Goal: Information Seeking & Learning: Learn about a topic

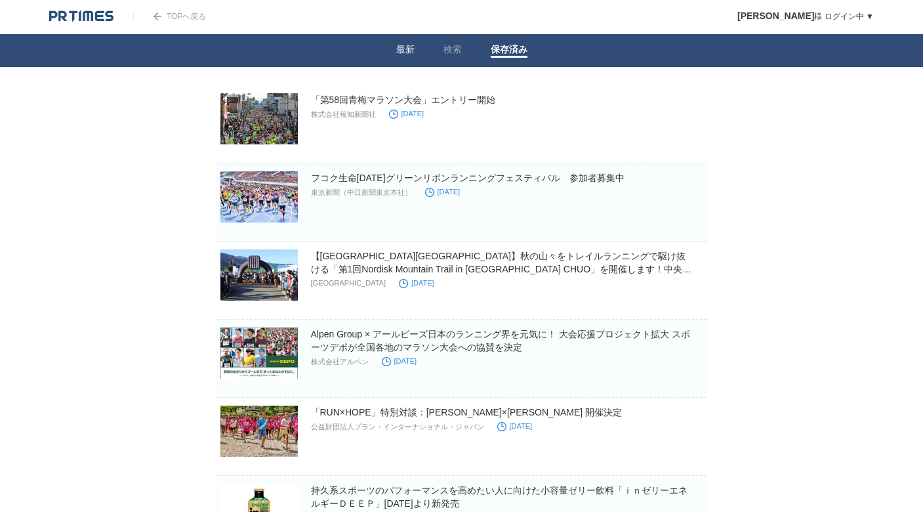
click at [411, 45] on link "最新" at bounding box center [405, 51] width 18 height 14
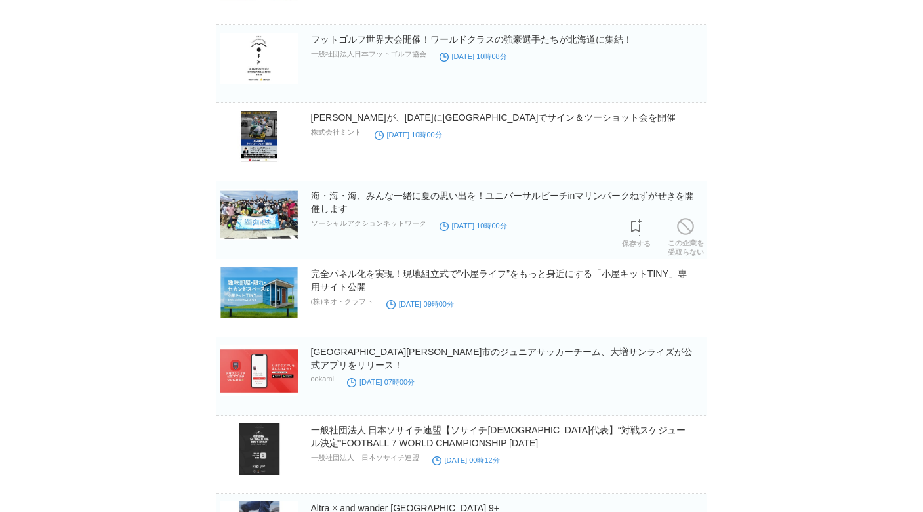
scroll to position [577, 0]
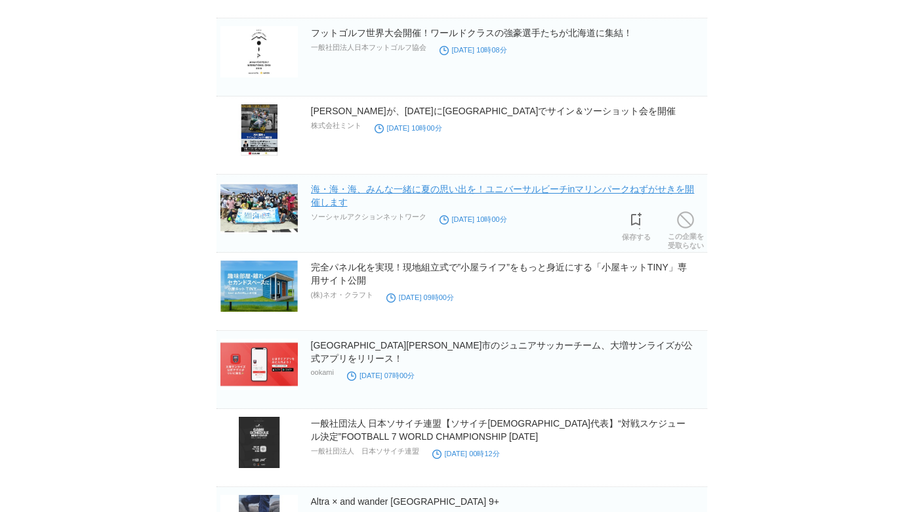
click at [367, 190] on link "海・海・海、みんな一緒に夏の思い出を！ユニバーサルビーチinマリンパークねずがせきを開催します" at bounding box center [503, 196] width 384 height 24
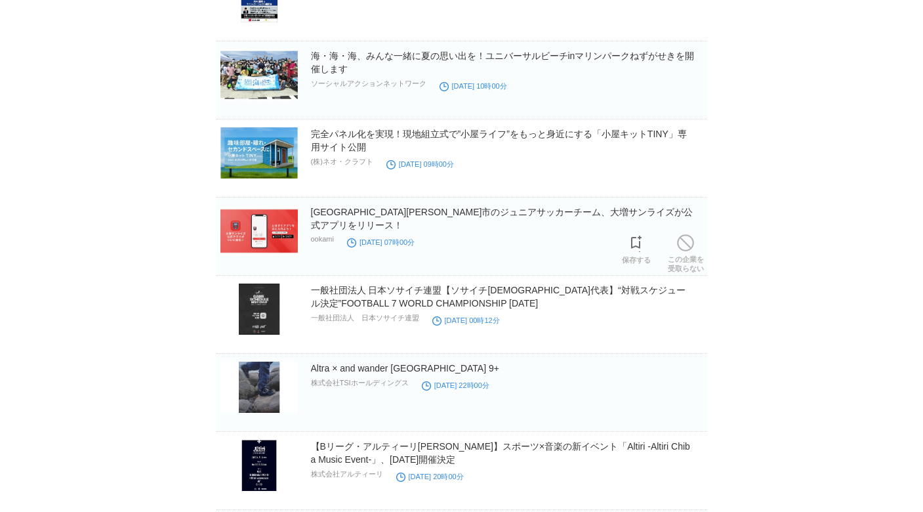
scroll to position [711, 0]
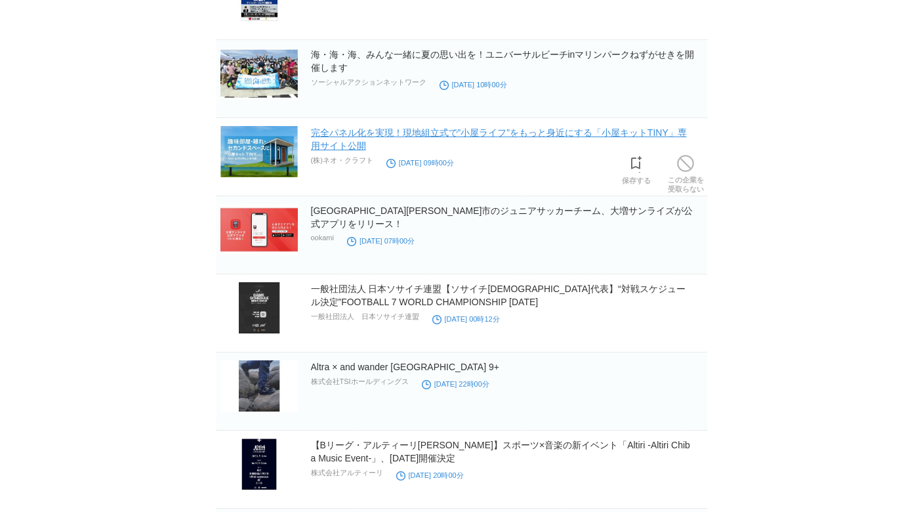
click at [386, 133] on link "完全パネル化を実現！現地組立式で”小屋ライフ”をもっと身近にする「小屋キットTINY」専用サイト公開" at bounding box center [499, 139] width 376 height 24
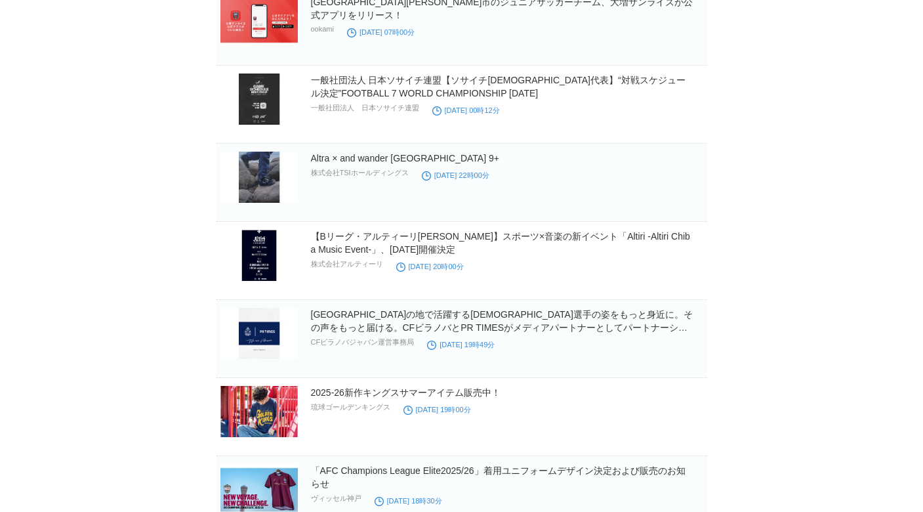
scroll to position [924, 0]
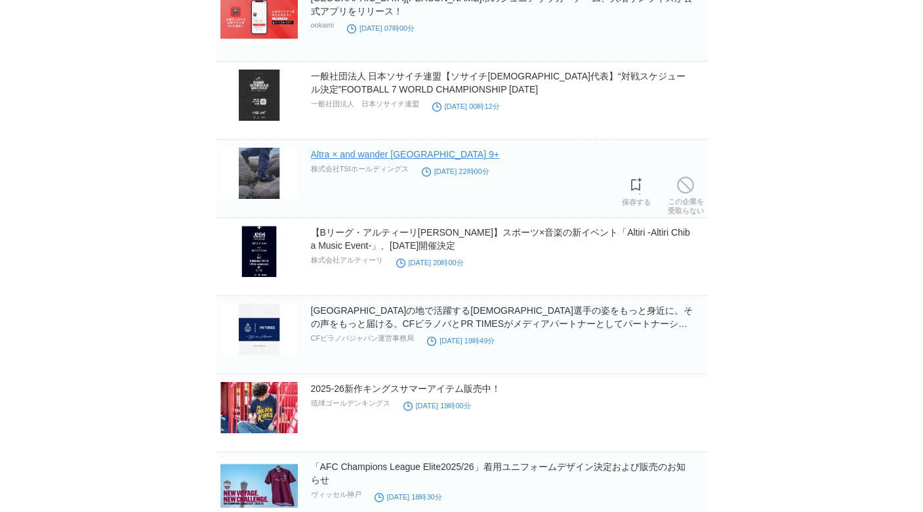
click at [379, 159] on link "Altra × and wander [GEOGRAPHIC_DATA] 9+" at bounding box center [405, 154] width 188 height 10
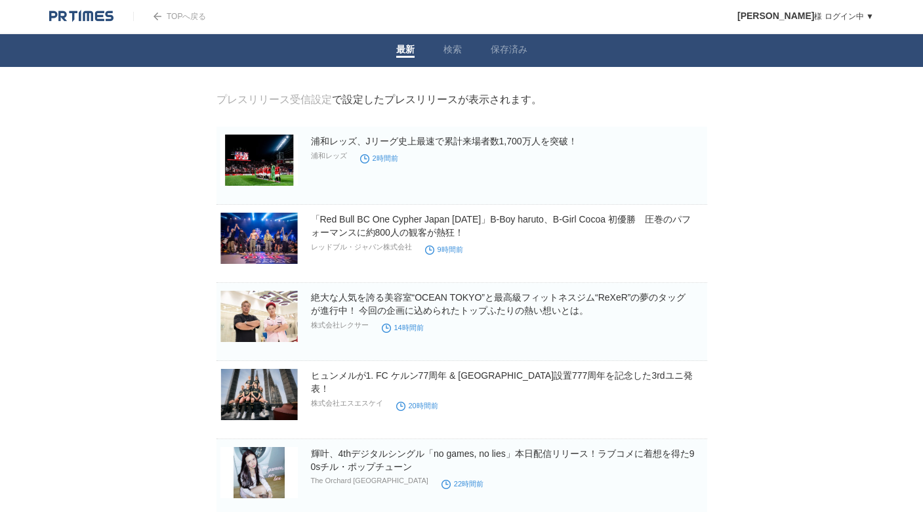
scroll to position [0, 0]
click at [453, 47] on link "検索" at bounding box center [452, 51] width 18 height 14
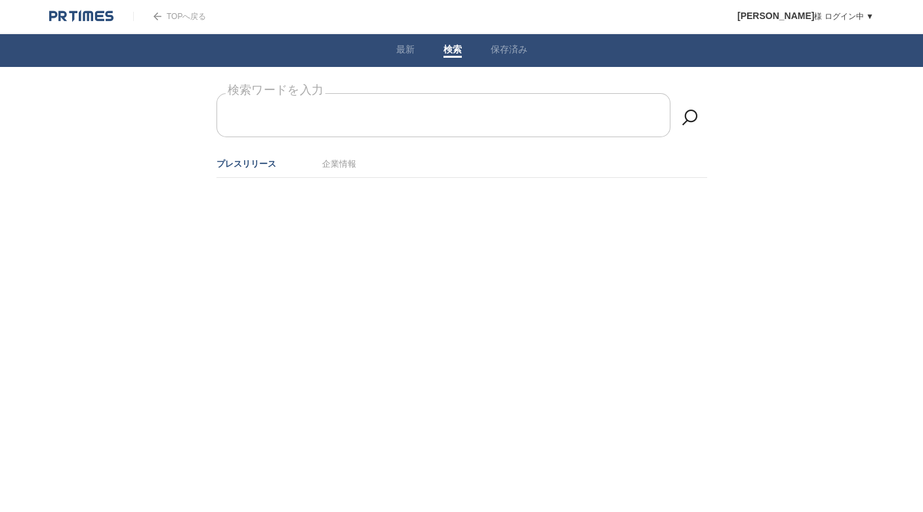
click at [396, 121] on input "検索ワードを入力" at bounding box center [443, 115] width 454 height 44
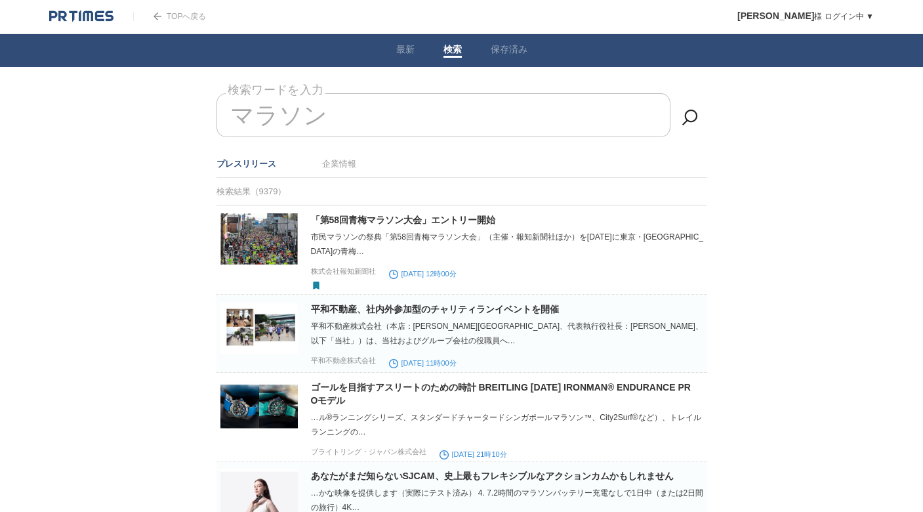
click at [343, 114] on input "マラソン" at bounding box center [443, 115] width 454 height 44
type input "マ"
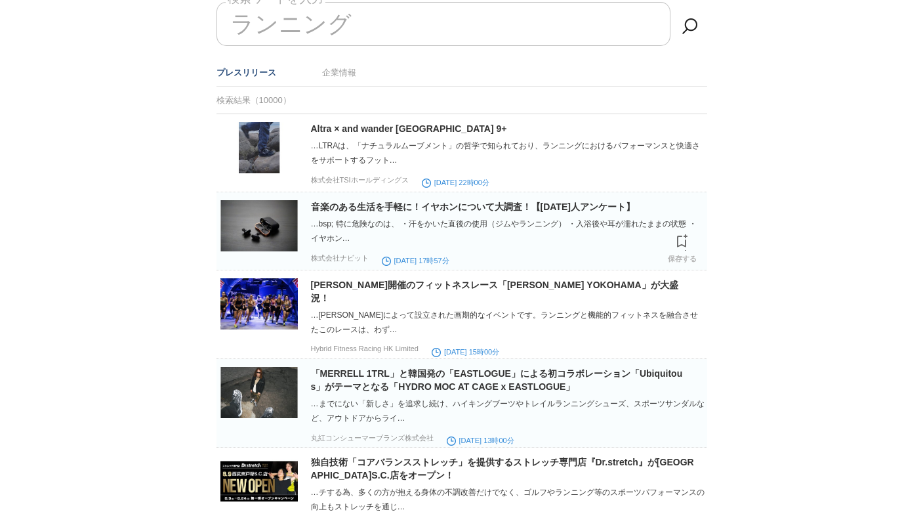
scroll to position [93, 0]
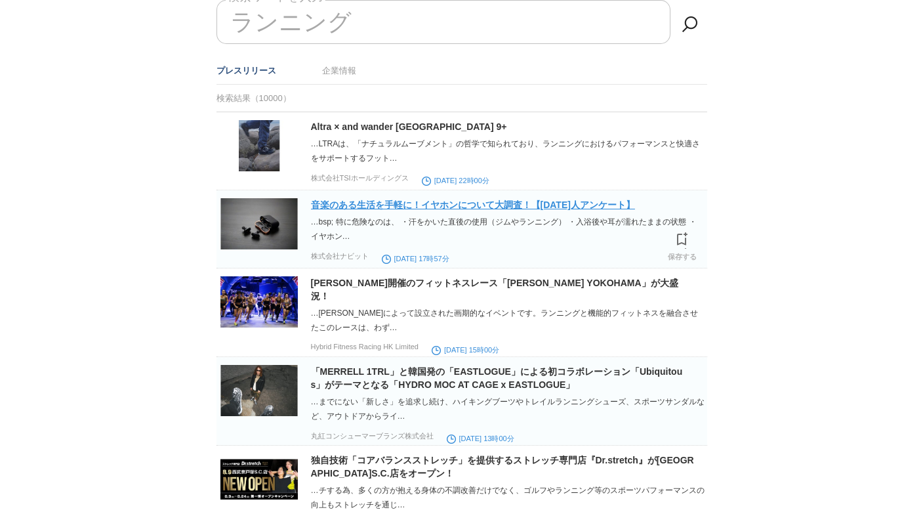
click at [471, 203] on link "音楽のある生活を手軽に！イヤホンについて大調査！【[DATE]人アンケート】" at bounding box center [473, 204] width 324 height 10
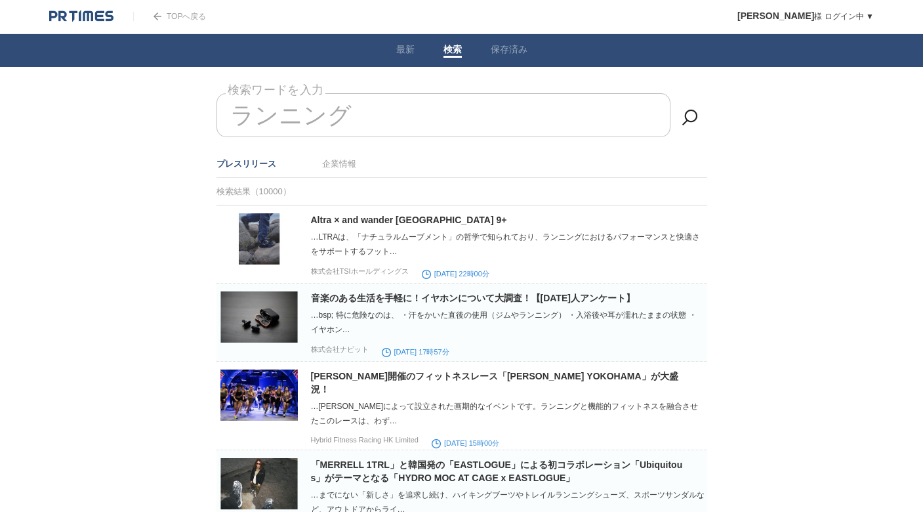
scroll to position [0, 0]
drag, startPoint x: 336, startPoint y: 119, endPoint x: 250, endPoint y: 118, distance: 85.9
click at [250, 118] on input "ランニング" at bounding box center [443, 115] width 454 height 44
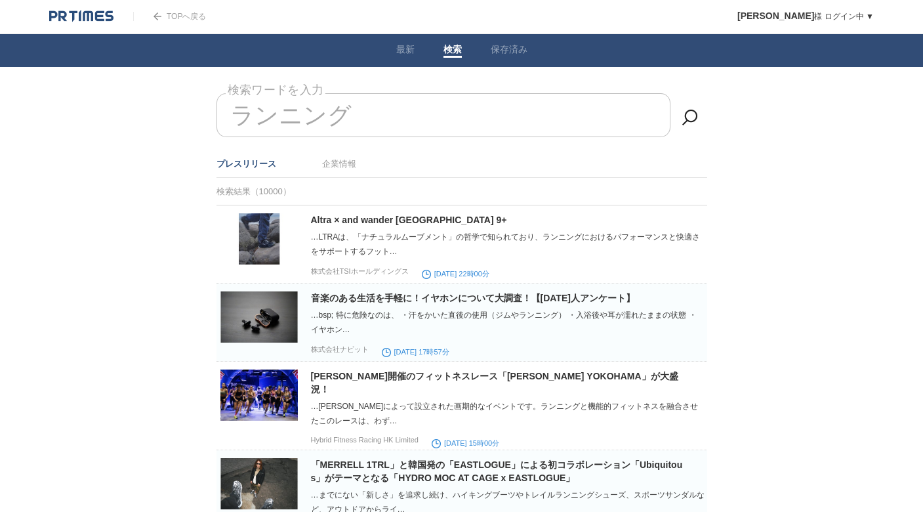
click at [250, 118] on input "ランニング" at bounding box center [443, 115] width 454 height 44
type input "ラ"
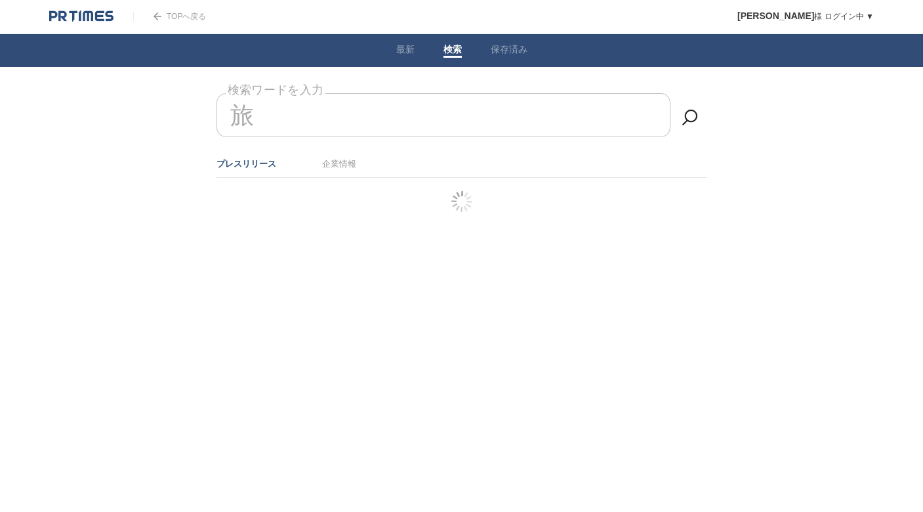
type input "旅"
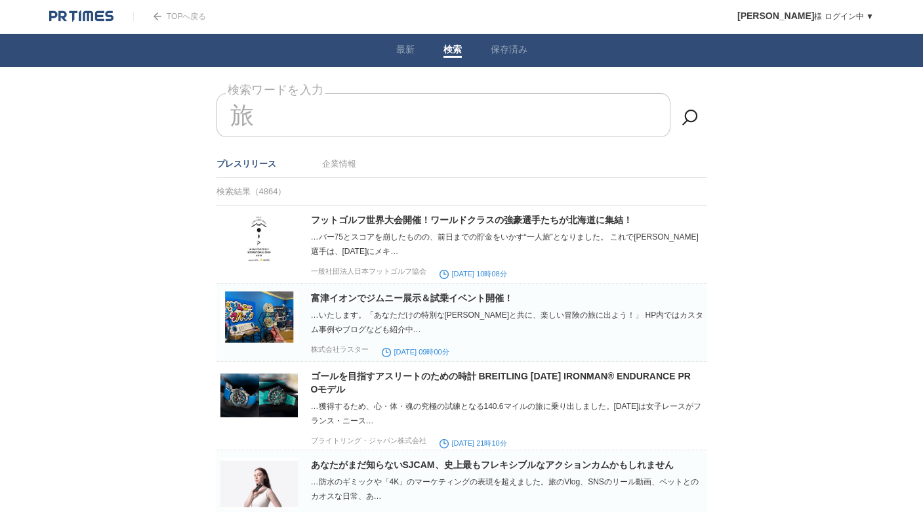
click at [368, 115] on input "旅" at bounding box center [443, 115] width 454 height 44
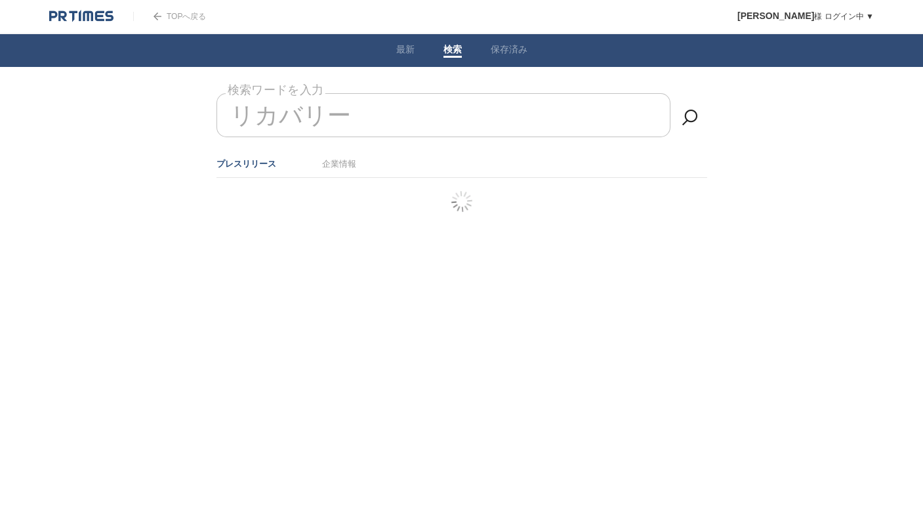
type input "リカバリー"
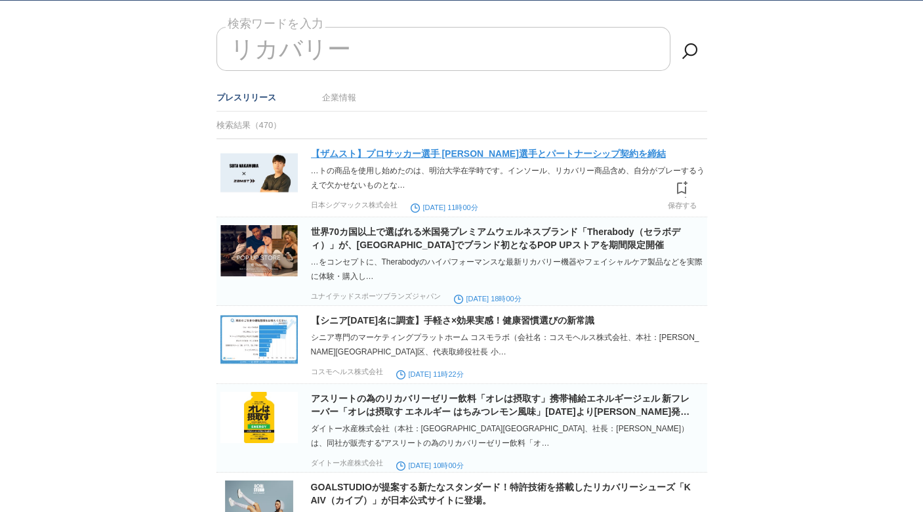
scroll to position [67, 0]
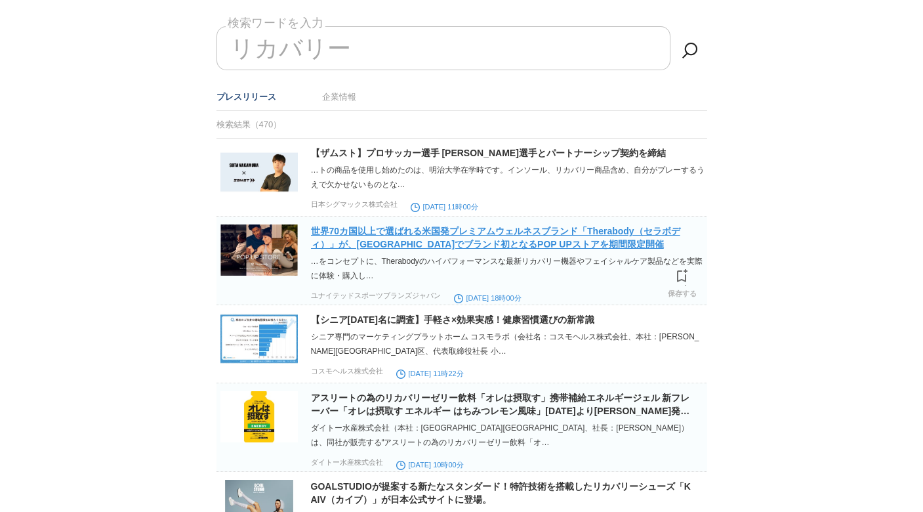
click at [394, 231] on link "世界70カ国以上で選ばれる米国発プレミアムウェルネスブランド「Therabody（セラボディ）」が、[GEOGRAPHIC_DATA]でブランド初となるPOP…" at bounding box center [495, 238] width 369 height 24
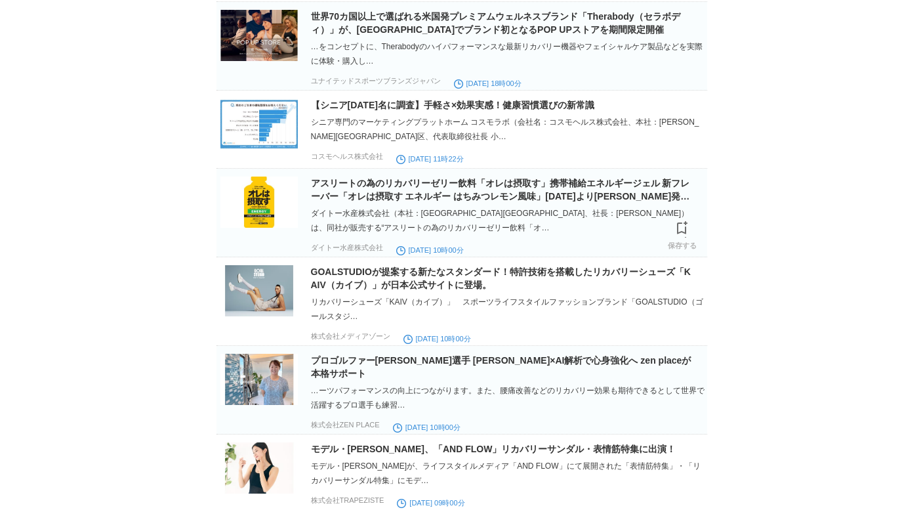
scroll to position [285, 0]
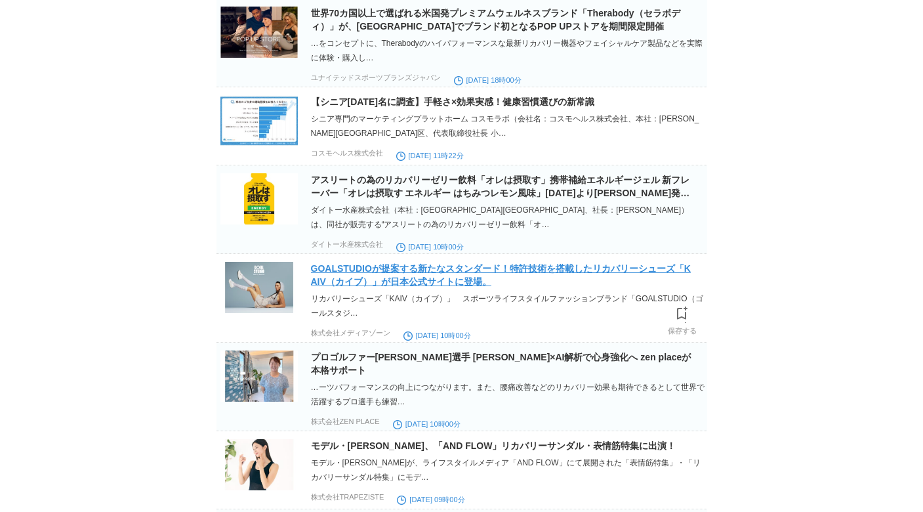
click at [390, 285] on link "GOALSTUDIOが提案する新たなスタンダード！特許技術を搭載したリカバリーシューズ「KAIV（カイブ）」が日本公式サイトに登場。" at bounding box center [501, 275] width 380 height 24
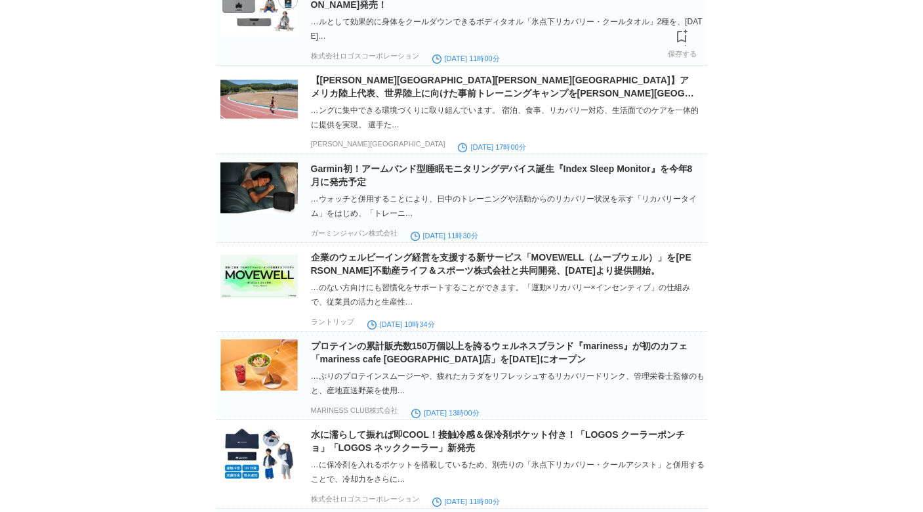
scroll to position [2517, 0]
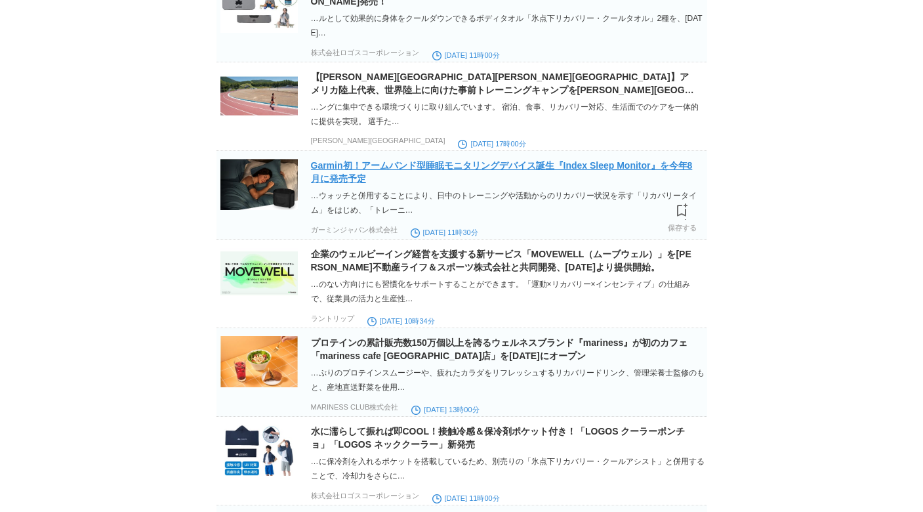
click at [418, 184] on link "Garmin初！アームバンド型睡眠モニタリングデバイス誕生『Index Sleep Monitor』を今年8月に発売予定" at bounding box center [502, 172] width 382 height 24
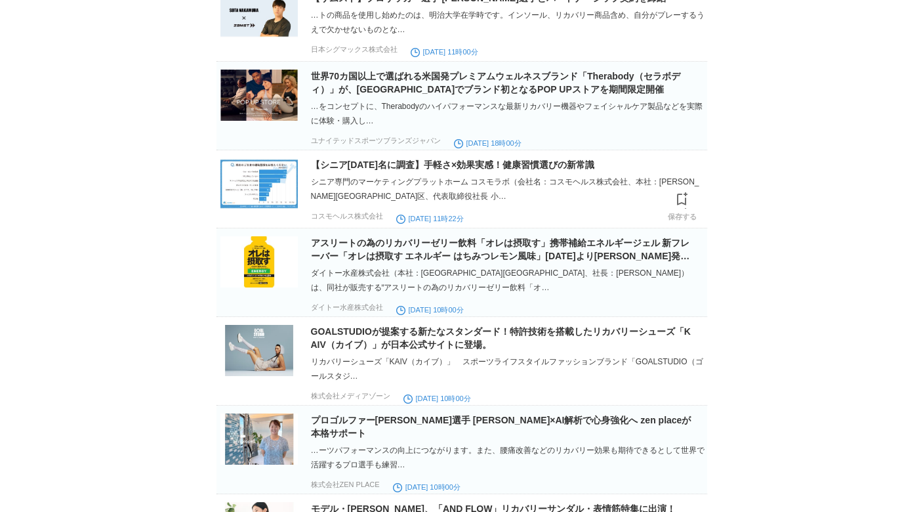
scroll to position [209, 0]
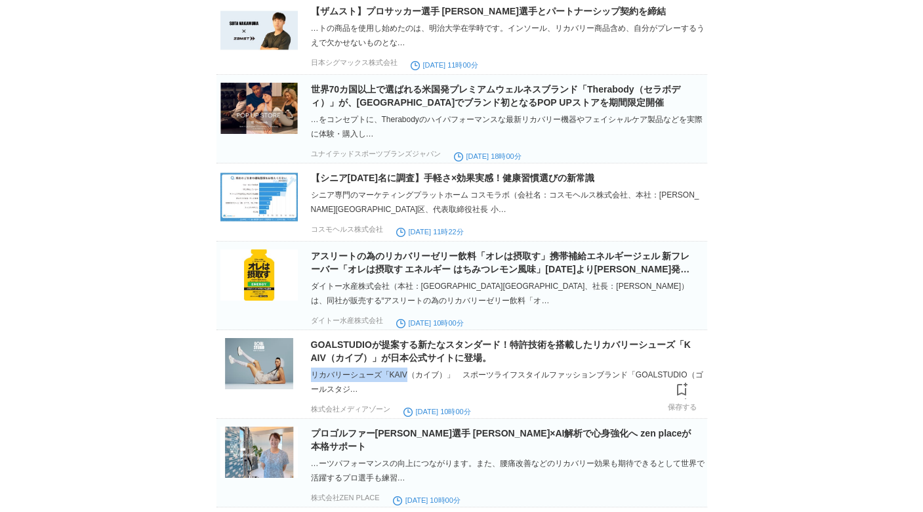
drag, startPoint x: 313, startPoint y: 378, endPoint x: 409, endPoint y: 378, distance: 96.4
click at [409, 378] on div "リカバリーシューズ「KAIV（カイブ）」　スポーツライフスタイルファッションブランド「GOALSTUDIO（ゴールスタジ…" at bounding box center [508, 381] width 394 height 29
copy div "リカバリーシューズ「KAIV"
